Goal: Information Seeking & Learning: Check status

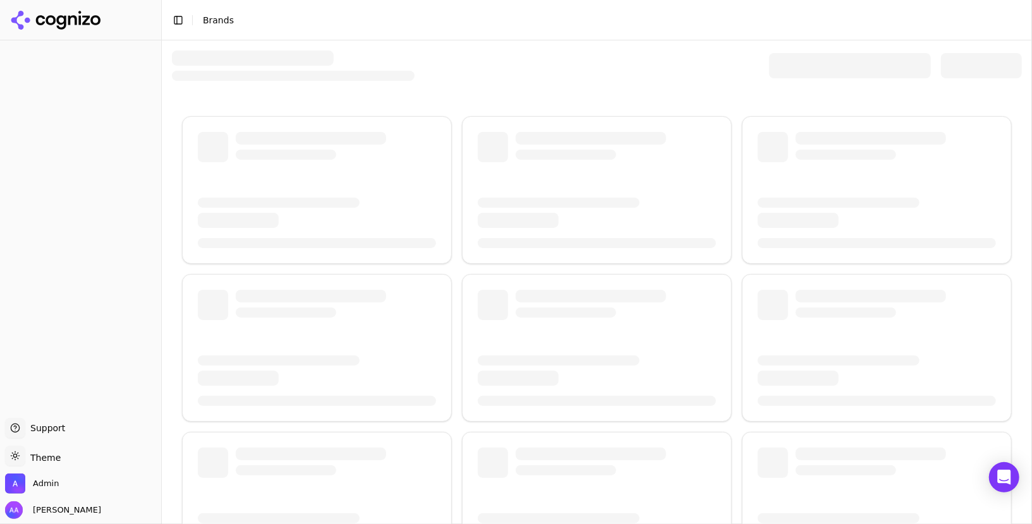
click at [776, 62] on div at bounding box center [850, 65] width 162 height 25
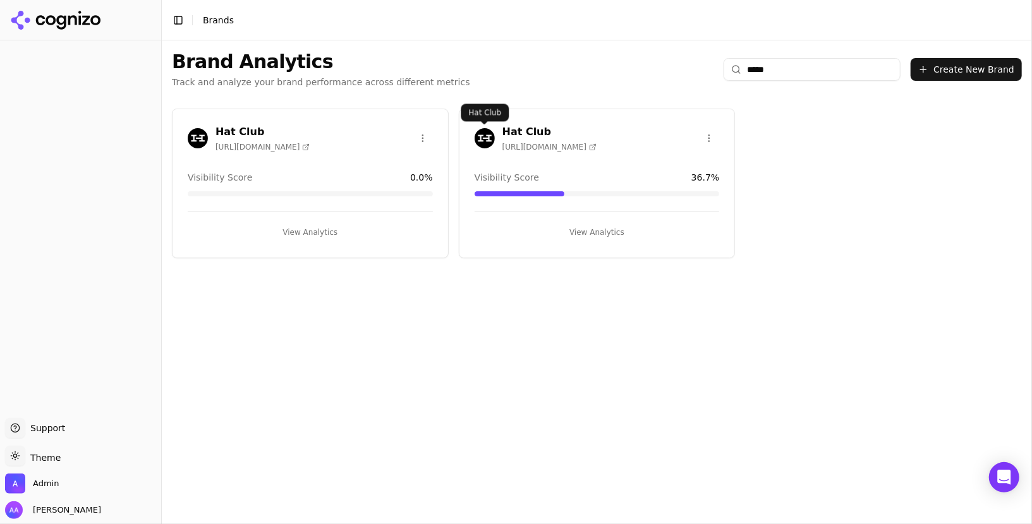
type input "*****"
click at [485, 129] on img at bounding box center [484, 138] width 20 height 20
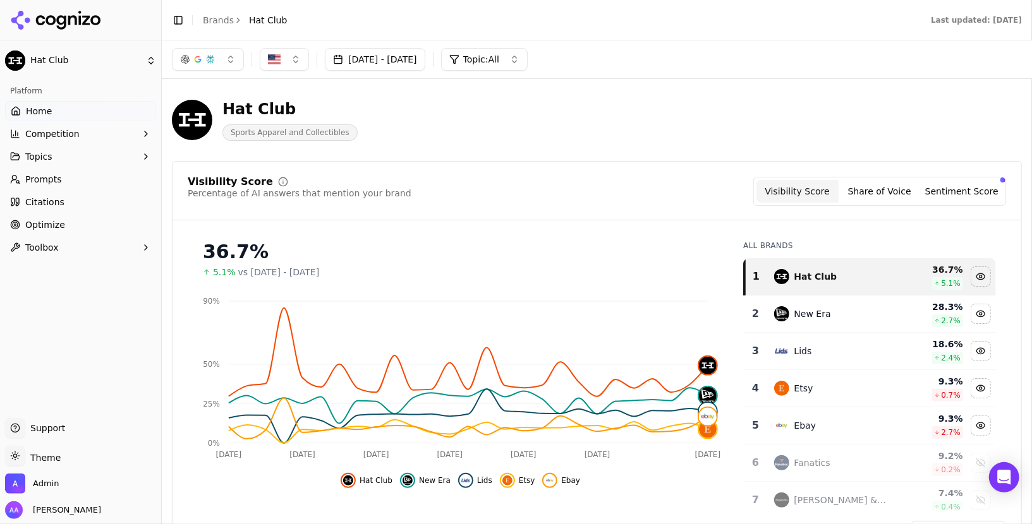
click at [681, 191] on div "Visibility Score Percentage of AI answers that mention your brand Visibility Sc…" at bounding box center [597, 191] width 818 height 29
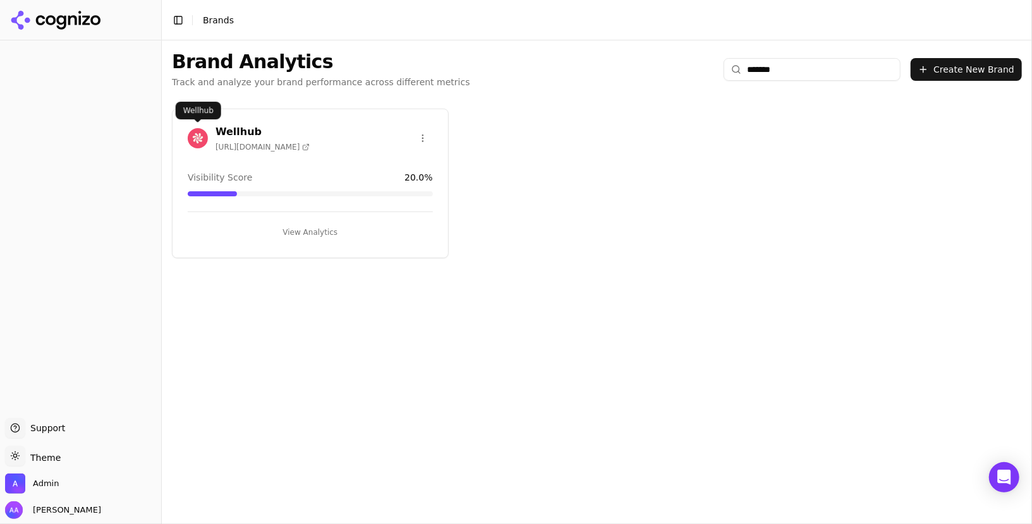
type input "*******"
click at [196, 143] on img at bounding box center [198, 138] width 20 height 20
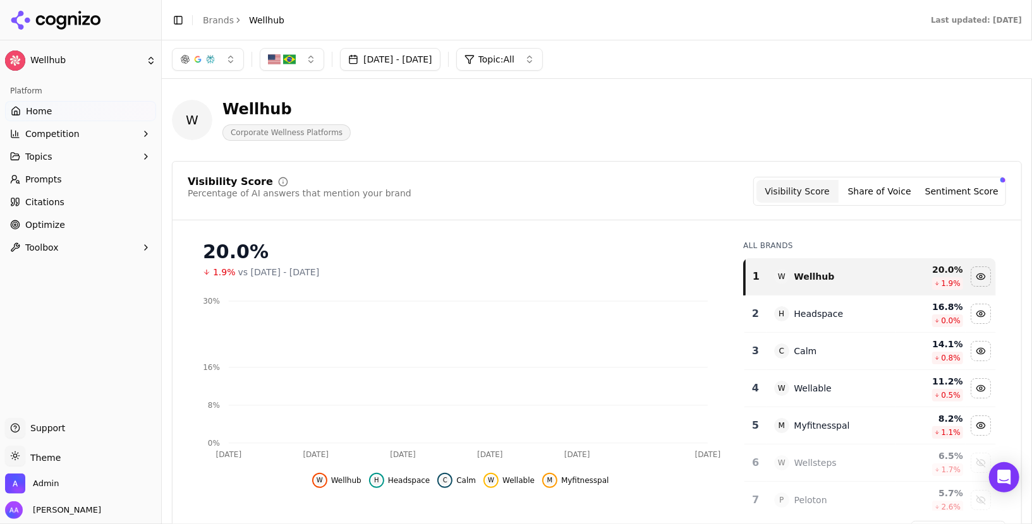
click at [233, 65] on button "button" at bounding box center [208, 59] width 72 height 23
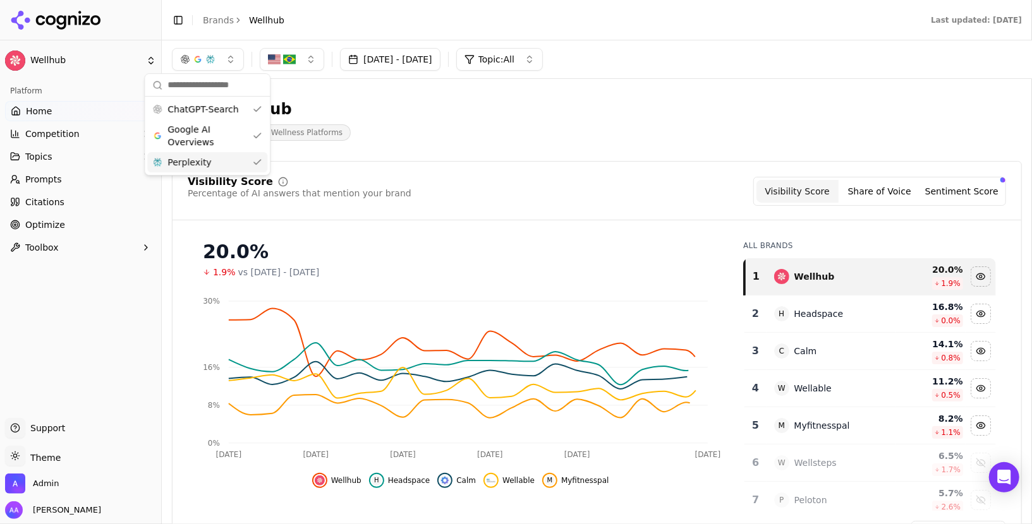
click at [242, 162] on div "Perplexity" at bounding box center [207, 162] width 120 height 20
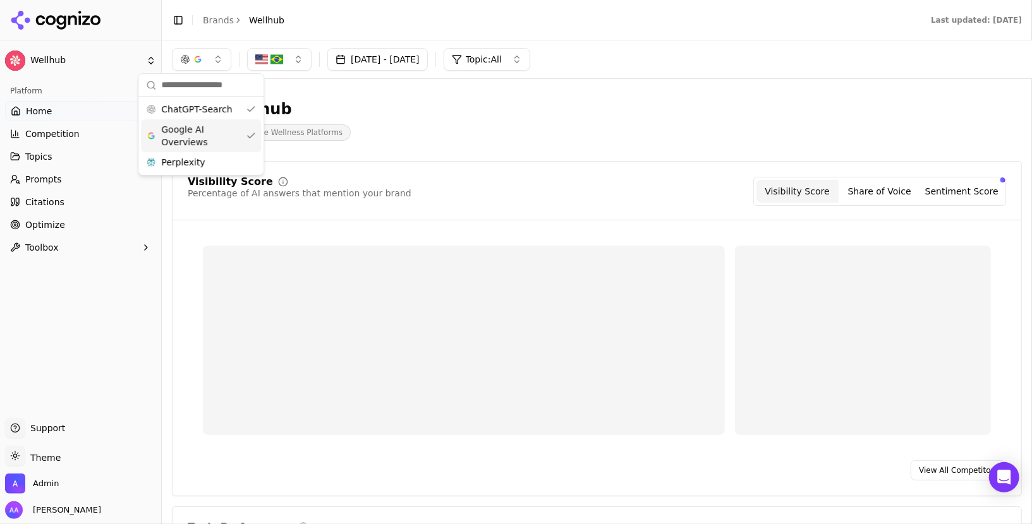
click at [238, 137] on span "Google AI Overviews" at bounding box center [201, 135] width 80 height 25
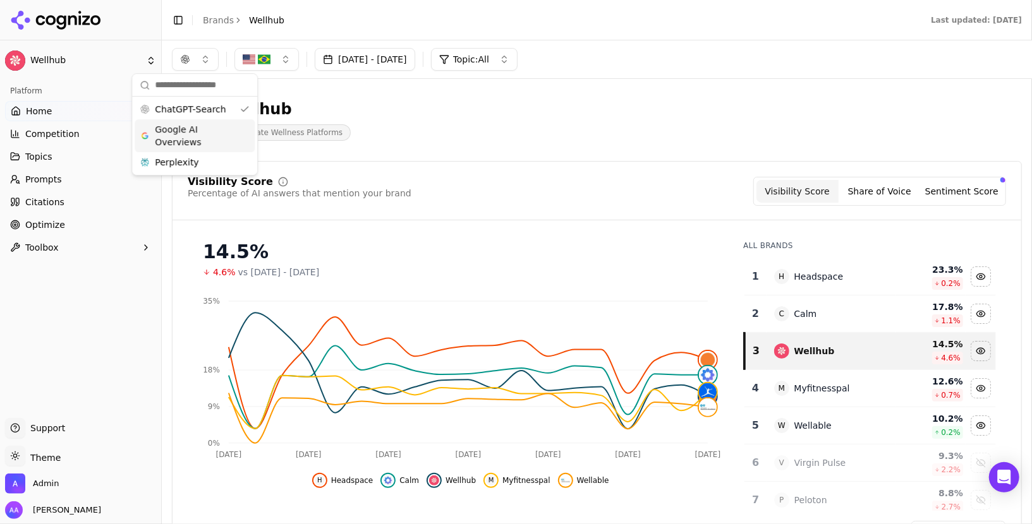
click at [213, 133] on span "Google AI Overviews" at bounding box center [195, 135] width 80 height 25
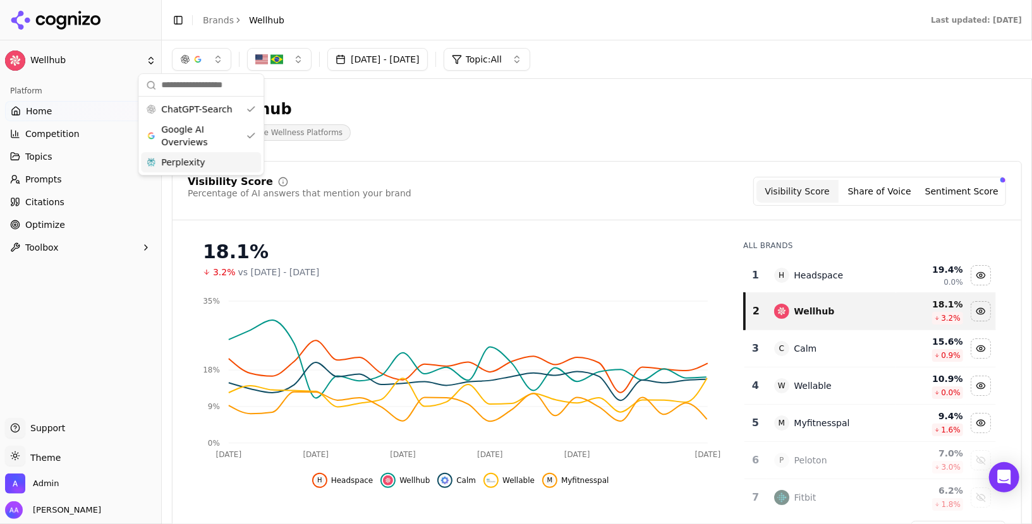
click at [212, 171] on div "Perplexity" at bounding box center [201, 162] width 120 height 20
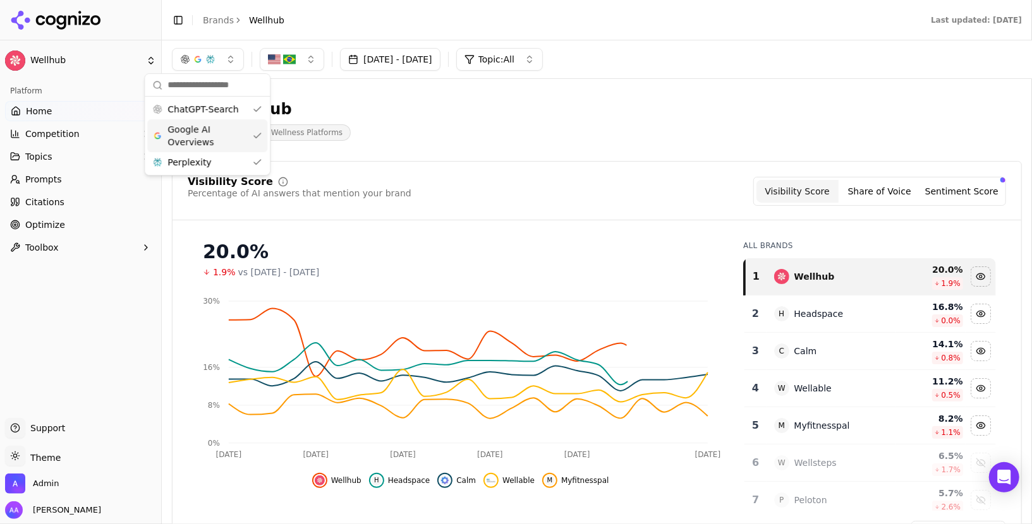
click at [215, 135] on span "Google AI Overviews" at bounding box center [207, 135] width 80 height 25
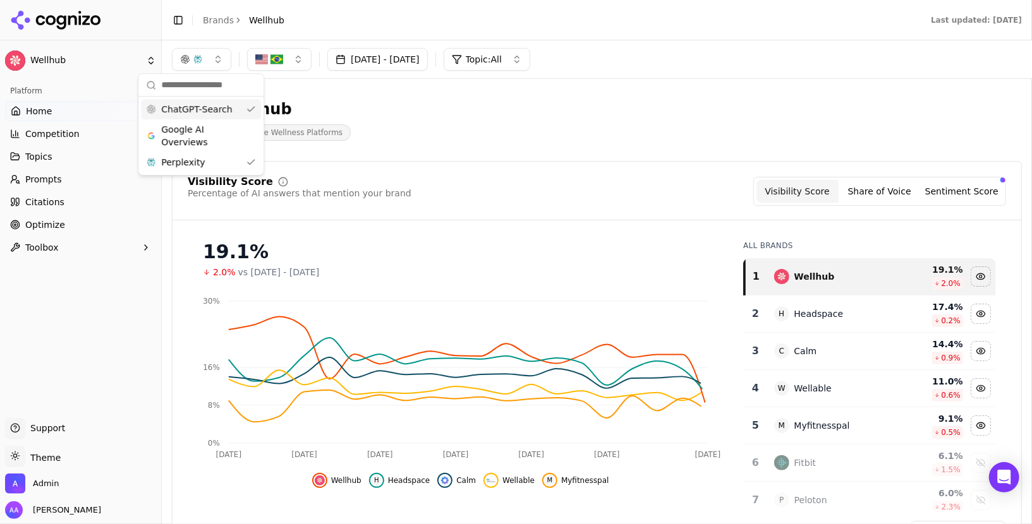
click at [211, 110] on span "ChatGPT-Search" at bounding box center [196, 109] width 71 height 13
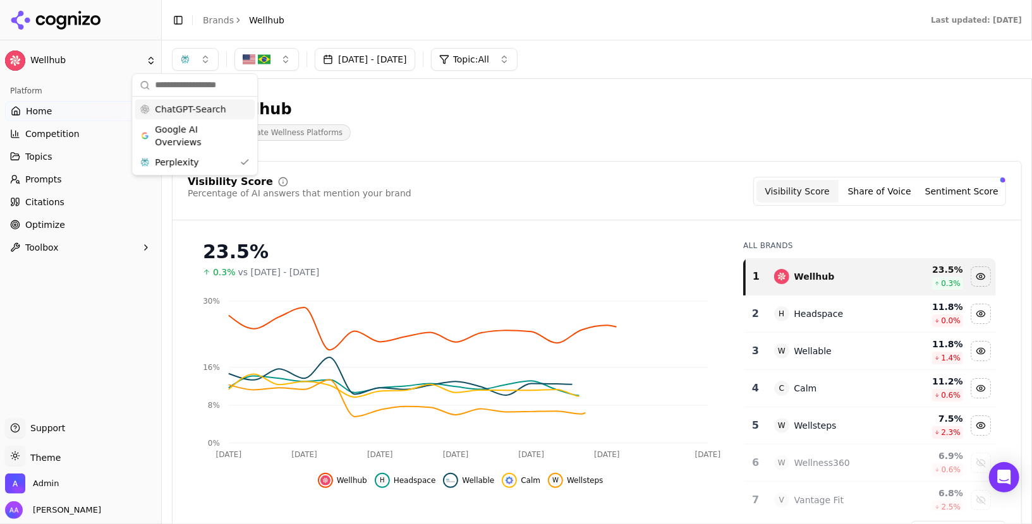
click at [211, 110] on span "ChatGPT-Search" at bounding box center [190, 109] width 71 height 13
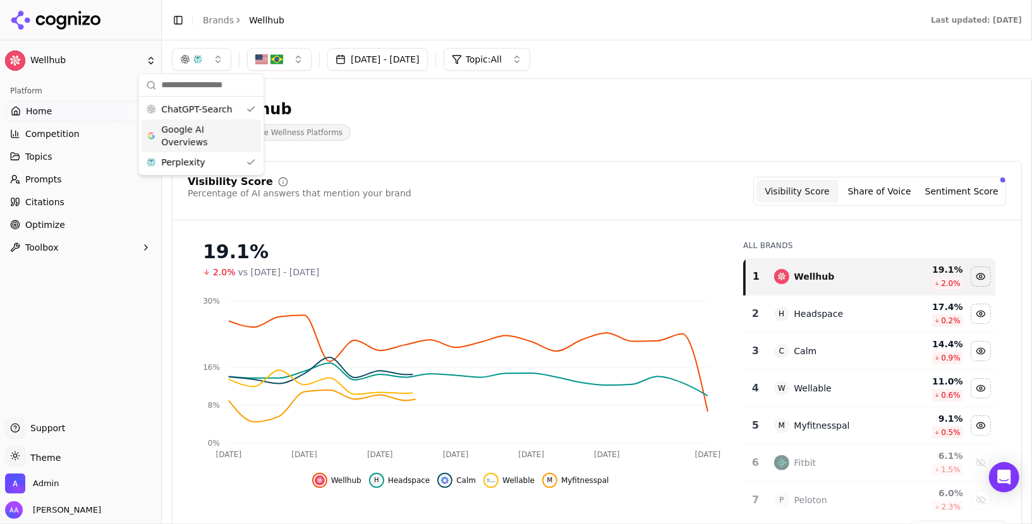
click at [208, 137] on span "Google AI Overviews" at bounding box center [201, 135] width 80 height 25
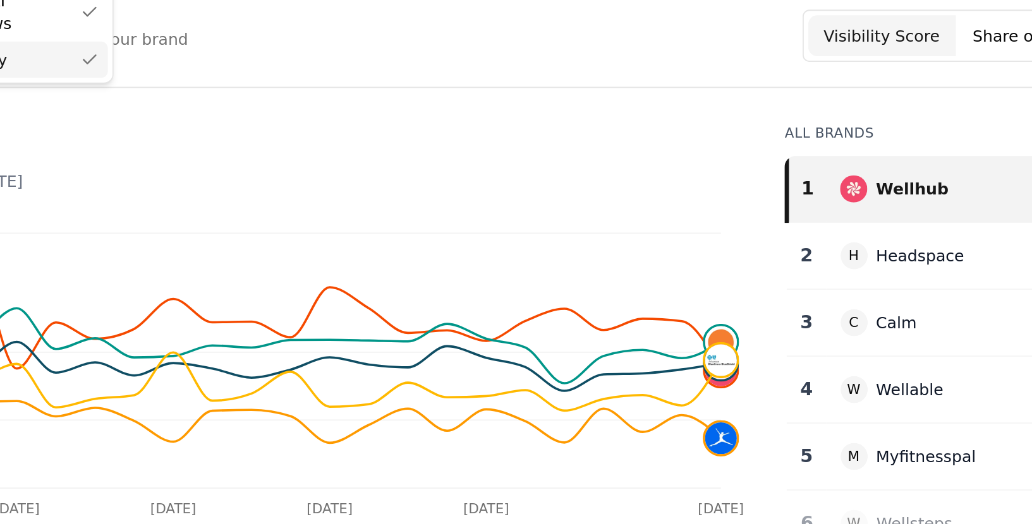
scroll to position [49, 0]
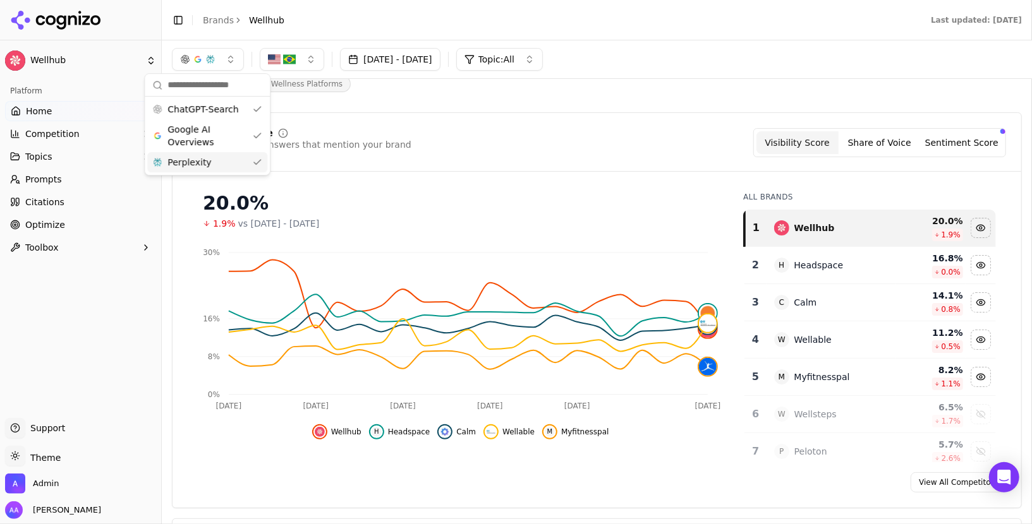
click at [654, 212] on div "20.0%" at bounding box center [460, 203] width 515 height 23
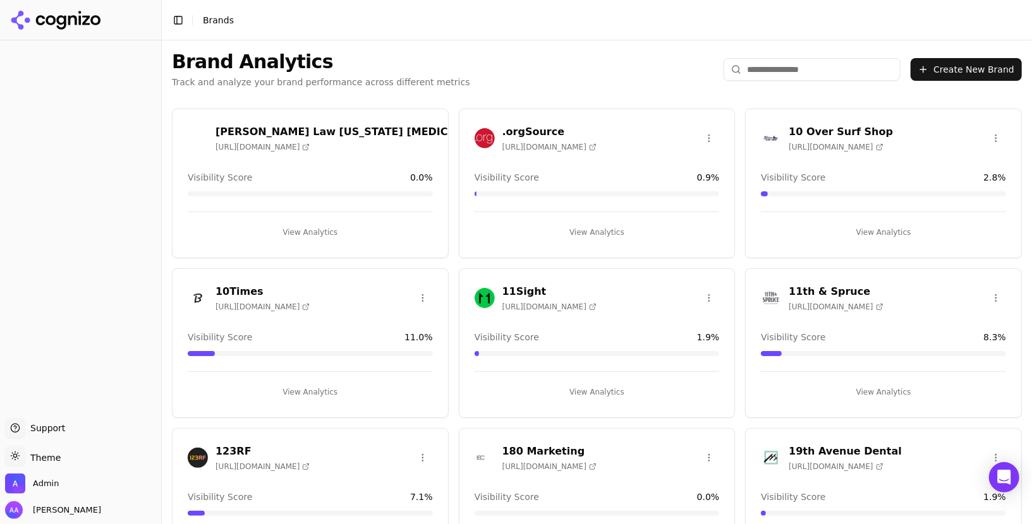
click at [773, 72] on input "search" at bounding box center [811, 69] width 177 height 23
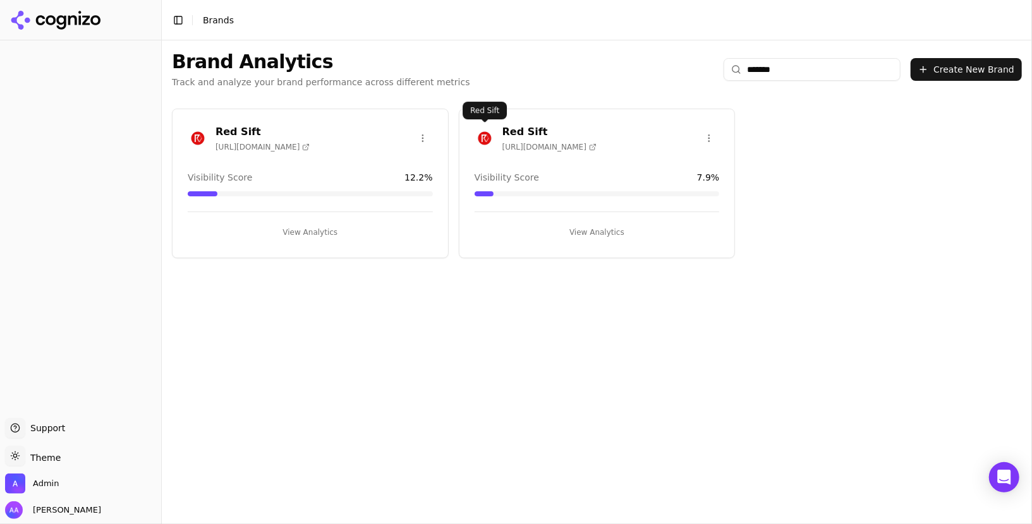
type input "*******"
click at [479, 130] on img at bounding box center [484, 138] width 20 height 20
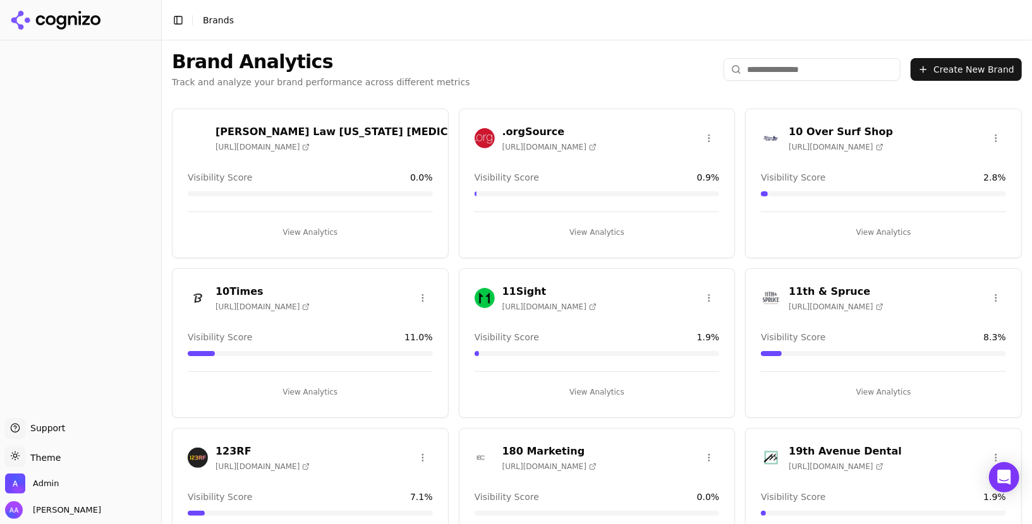
click at [785, 65] on input "search" at bounding box center [811, 69] width 177 height 23
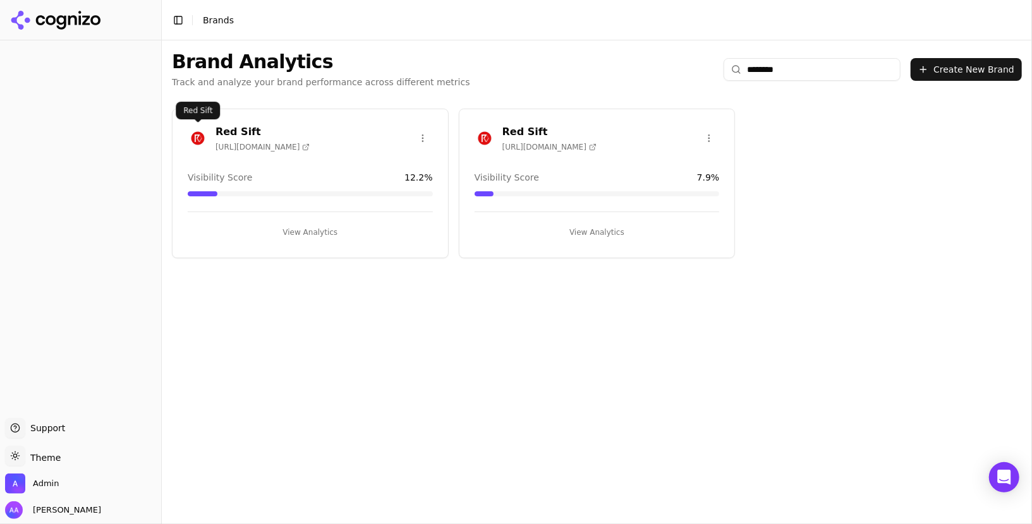
type input "********"
click at [201, 136] on img at bounding box center [198, 138] width 20 height 20
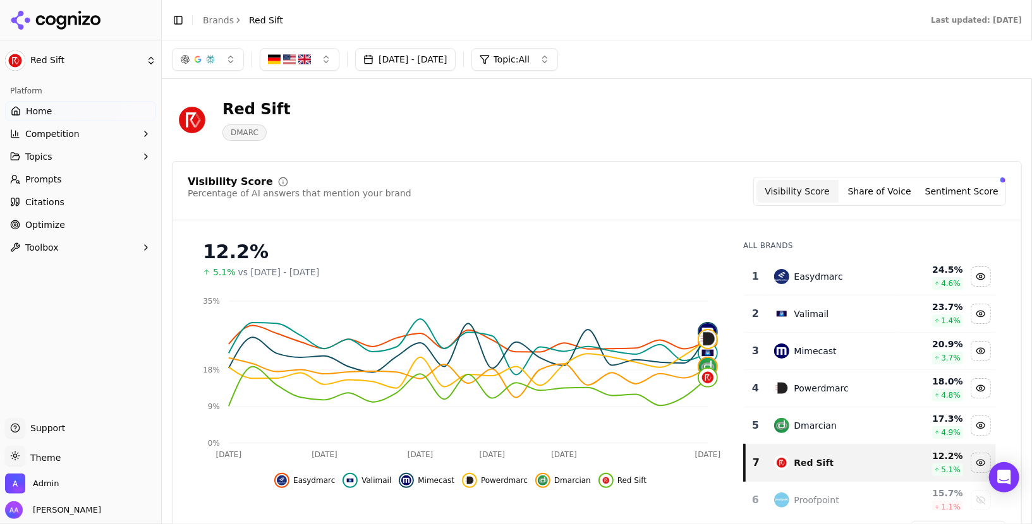
click at [215, 29] on header "Toggle Sidebar Brands Red Sift Last updated: [DATE]" at bounding box center [597, 20] width 870 height 40
click at [219, 22] on link "Brands" at bounding box center [218, 20] width 31 height 10
